Goal: Find specific page/section: Find specific page/section

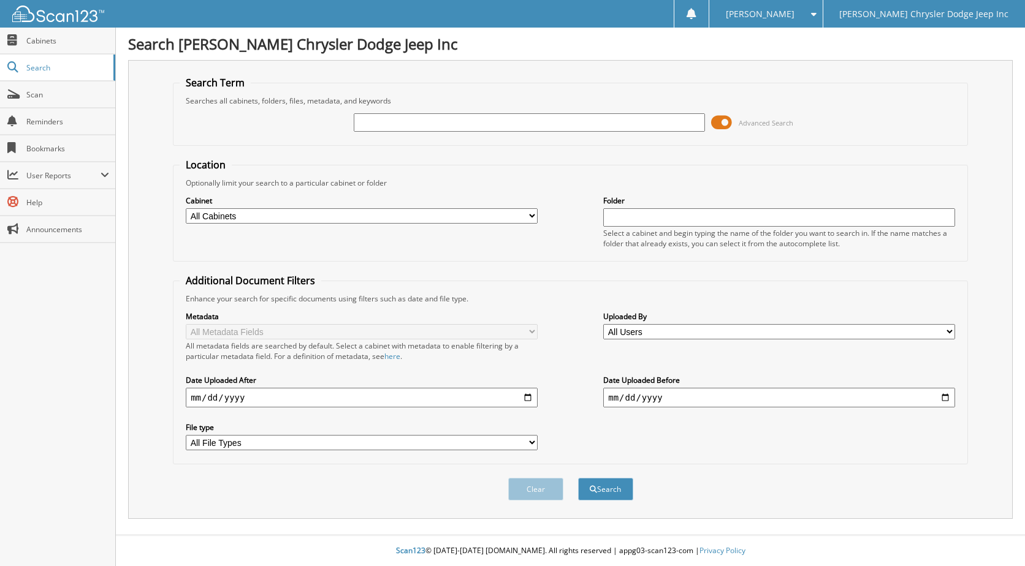
click at [400, 119] on input "text" at bounding box center [530, 122] width 352 height 18
type input "88110"
click at [578, 478] on button "Search" at bounding box center [605, 489] width 55 height 23
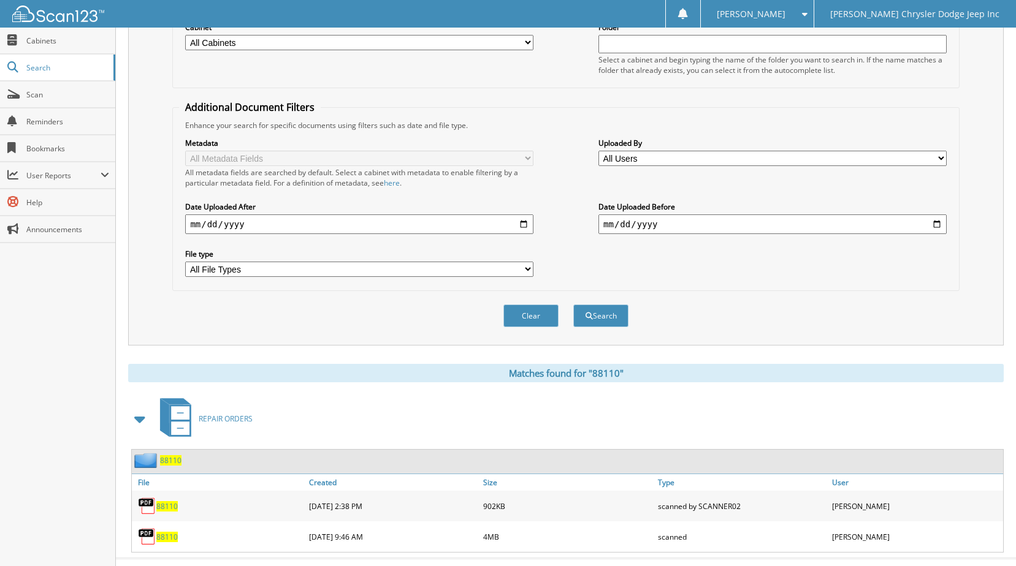
scroll to position [197, 0]
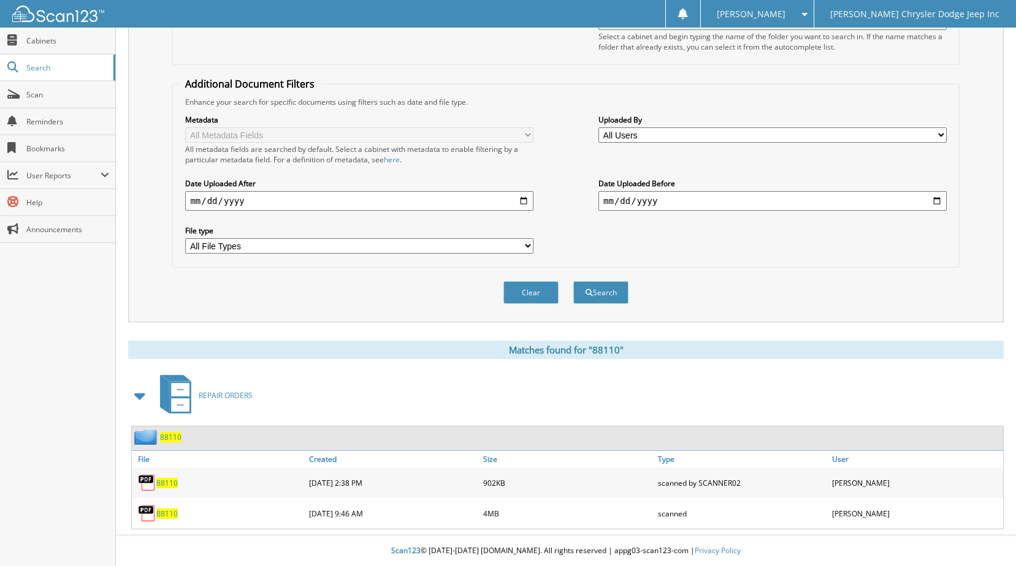
click at [164, 511] on span "88110" at bounding box center [166, 514] width 21 height 10
